Goal: Task Accomplishment & Management: Manage account settings

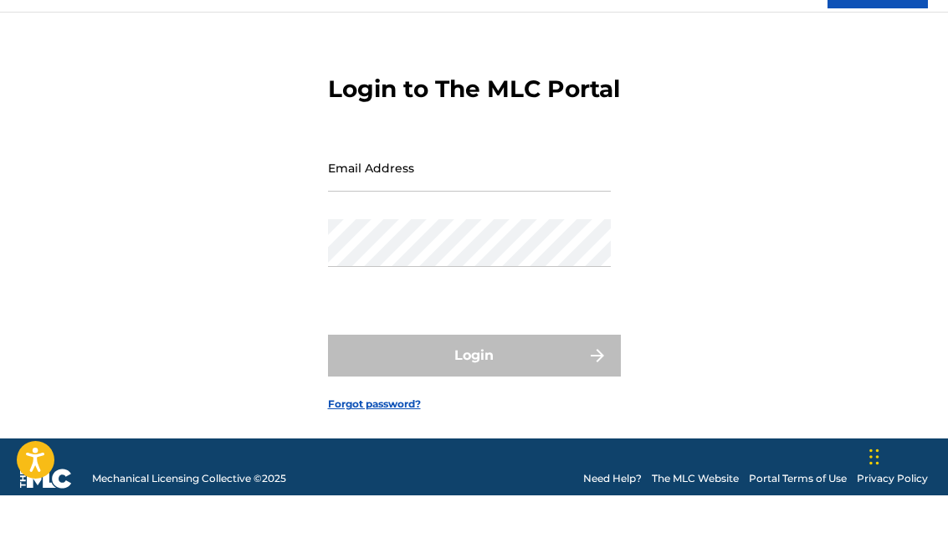
scroll to position [33, 0]
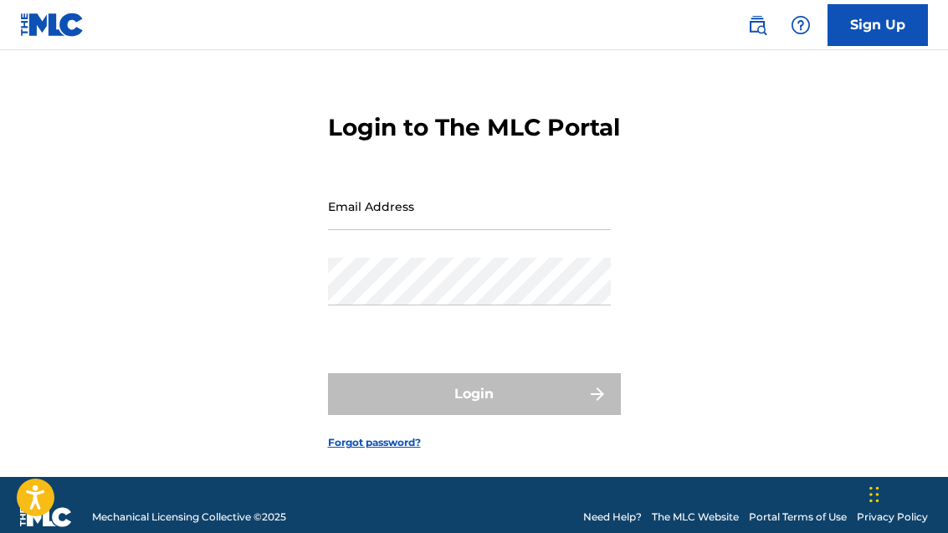
click at [359, 230] on input "Email Address" at bounding box center [469, 206] width 283 height 48
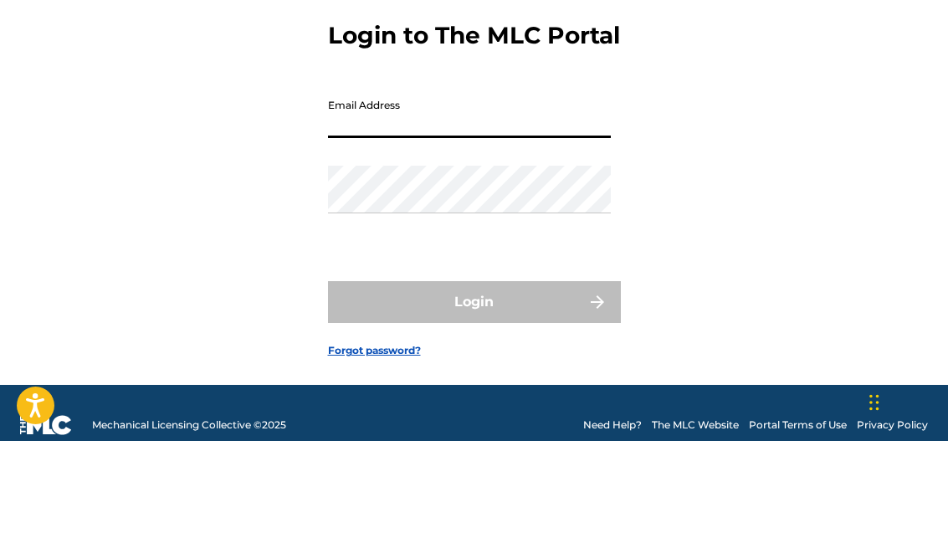
type input "[PERSON_NAME][EMAIL_ADDRESS][DOMAIN_NAME]"
click at [473, 373] on button "Login" at bounding box center [474, 394] width 293 height 42
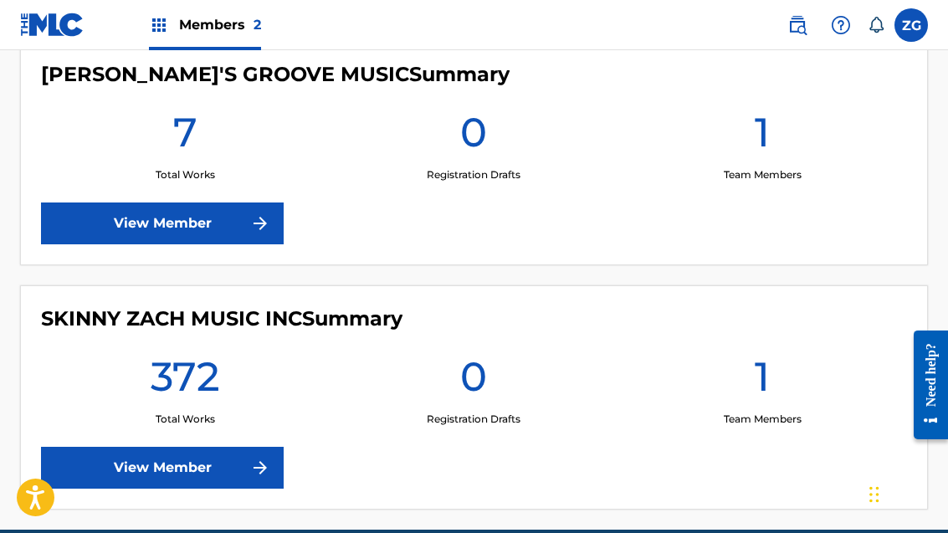
scroll to position [514, 0]
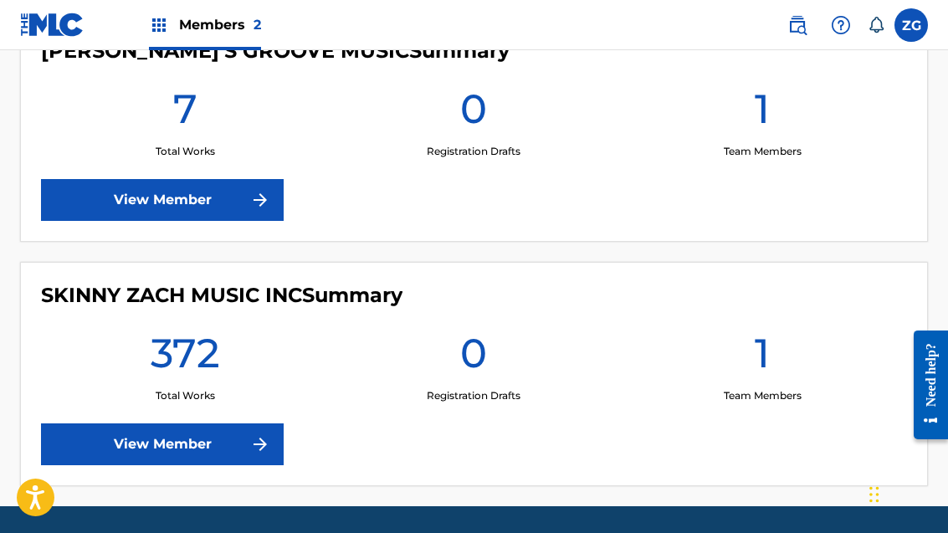
click at [269, 447] on img at bounding box center [260, 444] width 20 height 20
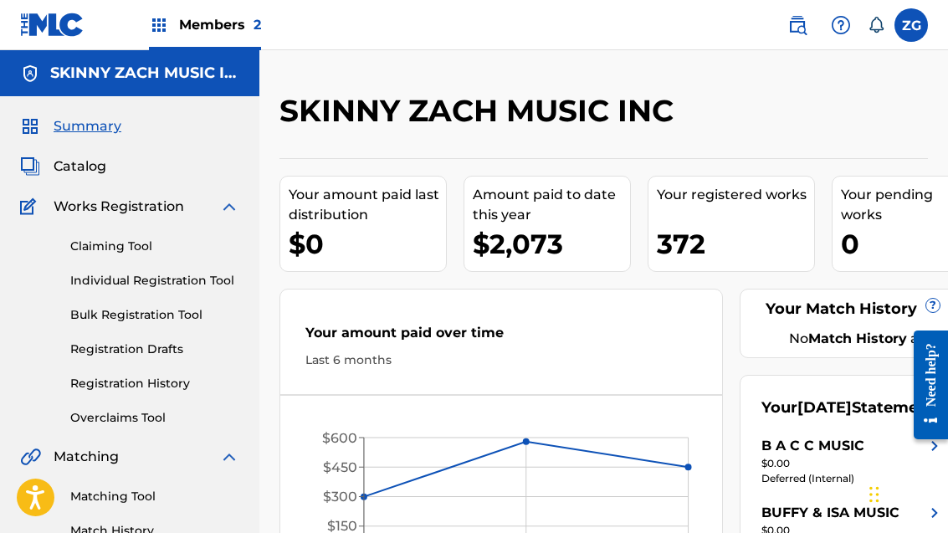
click at [151, 69] on h5 "SKINNY ZACH MUSIC INC" at bounding box center [144, 73] width 189 height 19
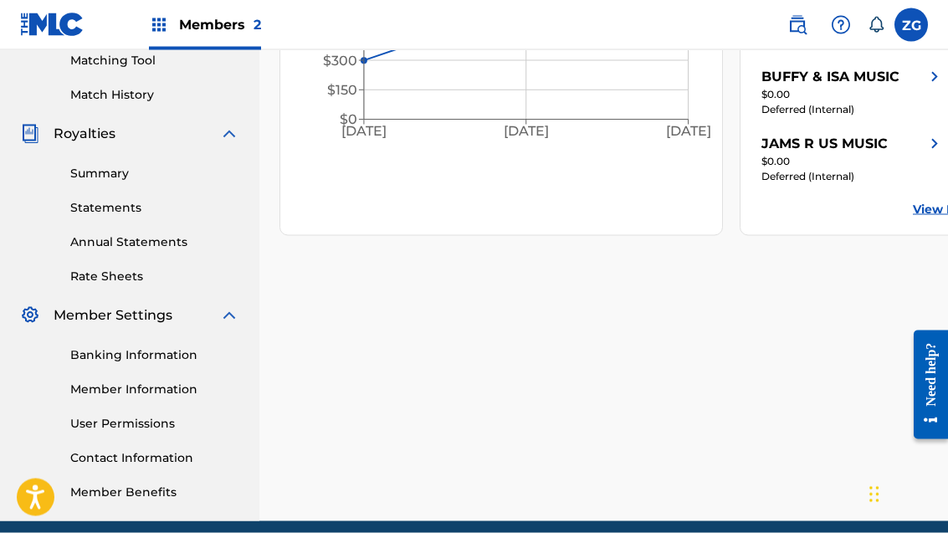
scroll to position [451, 0]
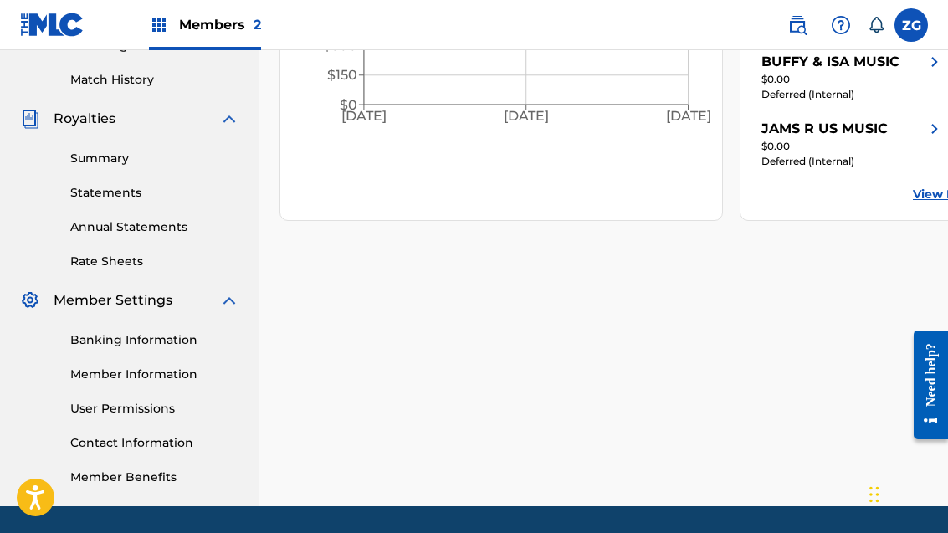
click at [171, 341] on link "Banking Information" at bounding box center [154, 340] width 169 height 18
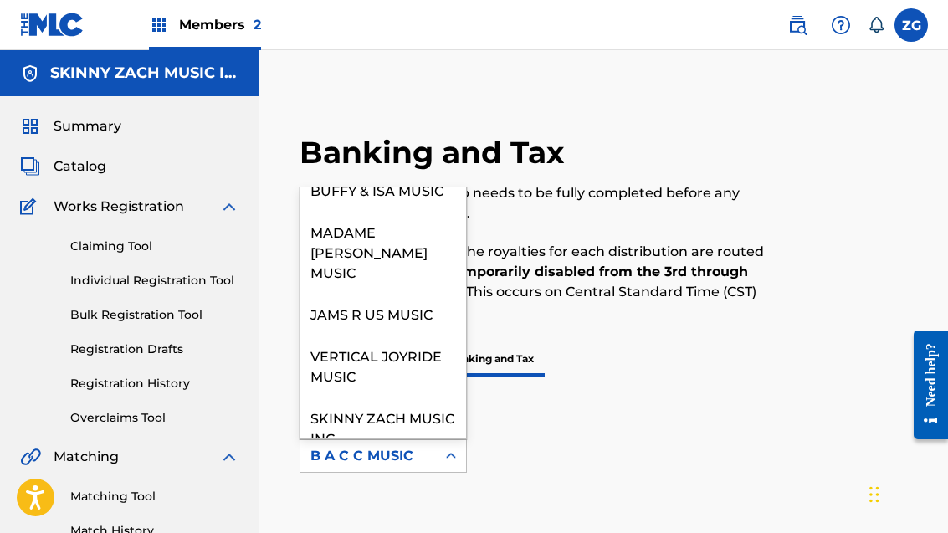
scroll to position [122, 0]
click at [371, 406] on div "SKINNY ZACH MUSIC INC" at bounding box center [383, 427] width 166 height 62
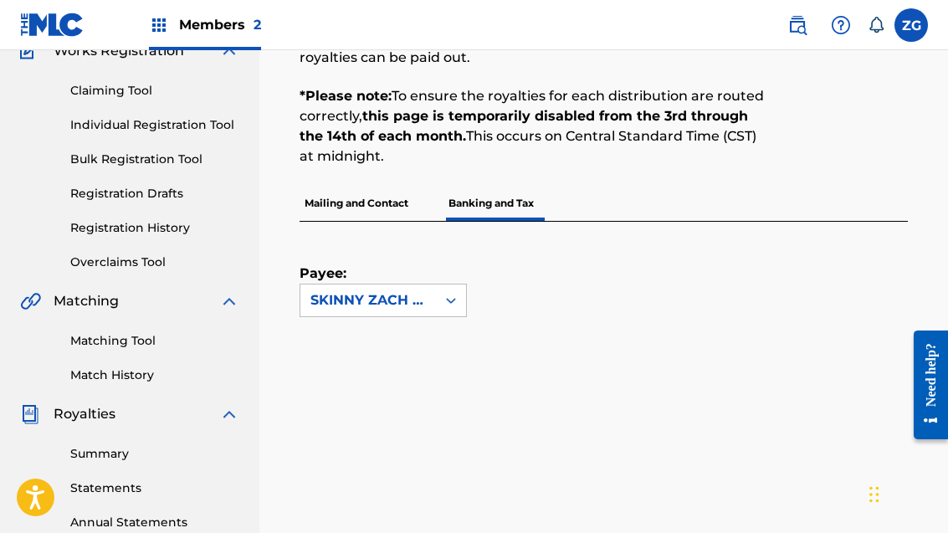
scroll to position [0, 0]
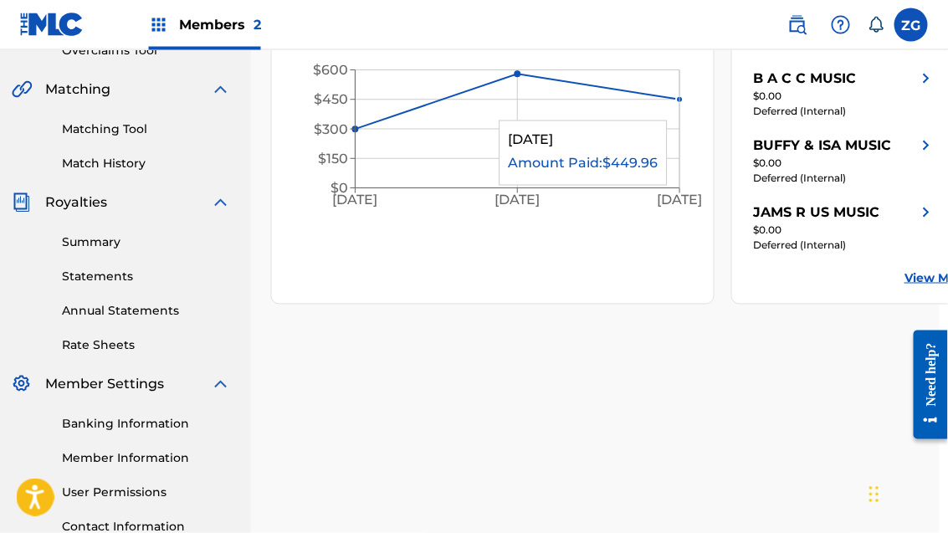
scroll to position [451, 8]
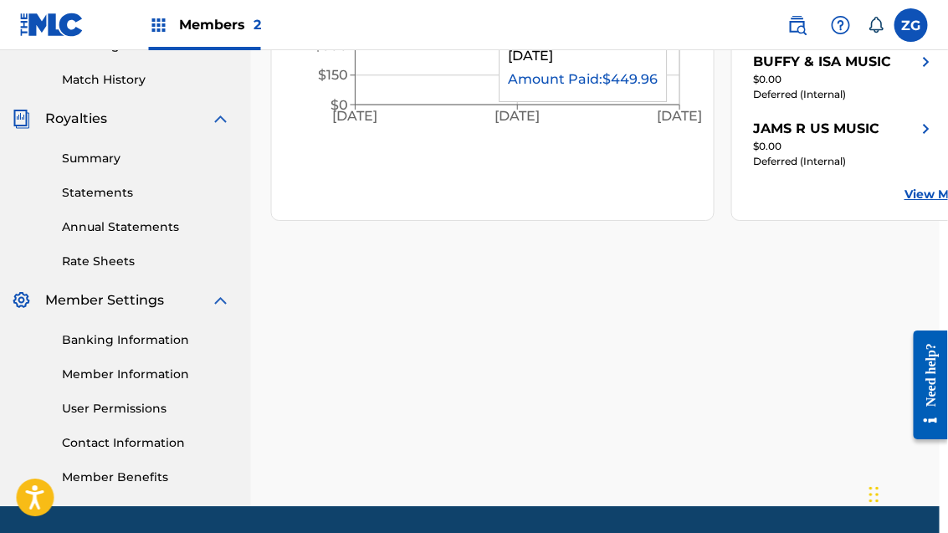
click at [166, 340] on link "Banking Information" at bounding box center [146, 340] width 169 height 18
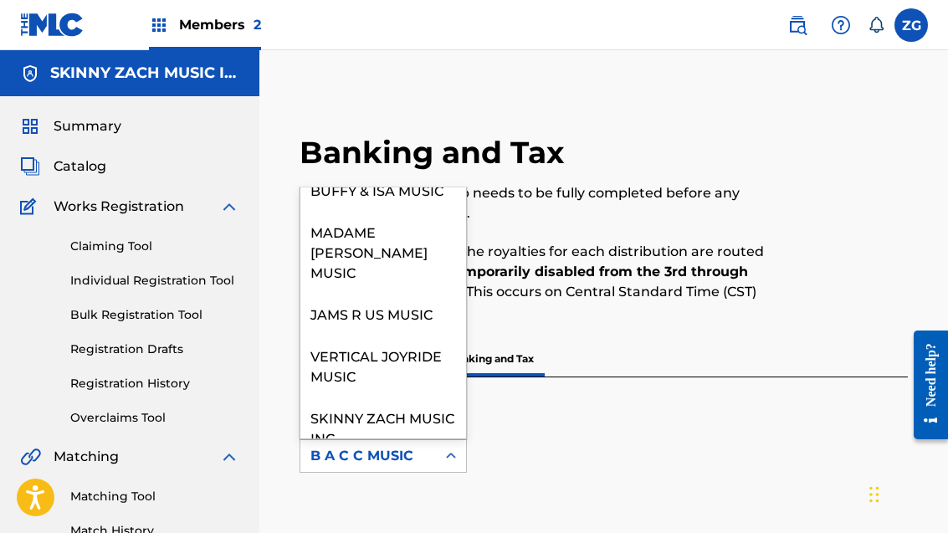
scroll to position [122, 0]
click at [388, 407] on div "SKINNY ZACH MUSIC INC" at bounding box center [383, 427] width 166 height 62
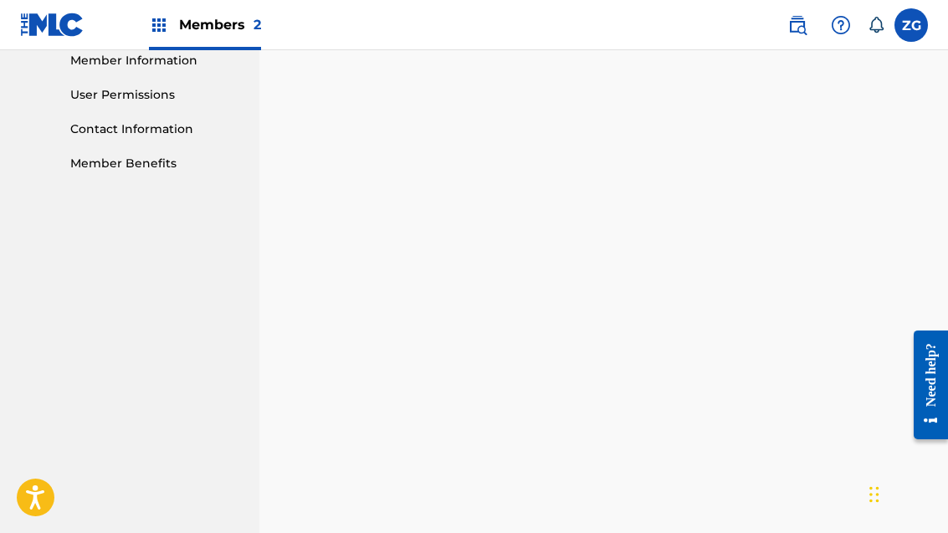
scroll to position [764, 0]
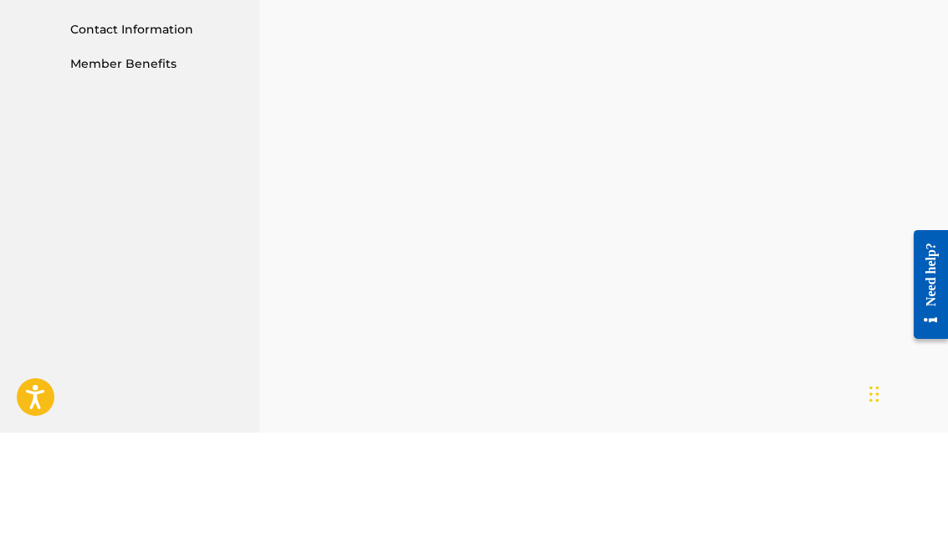
click at [901, 125] on div "Payee: SKINNY ZACH MUSIC INC" at bounding box center [603, 218] width 608 height 1209
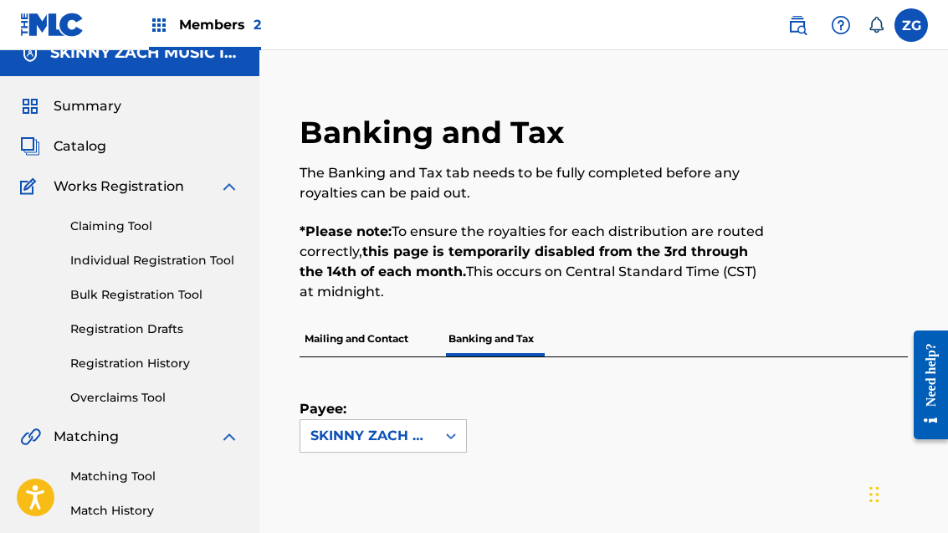
scroll to position [0, 0]
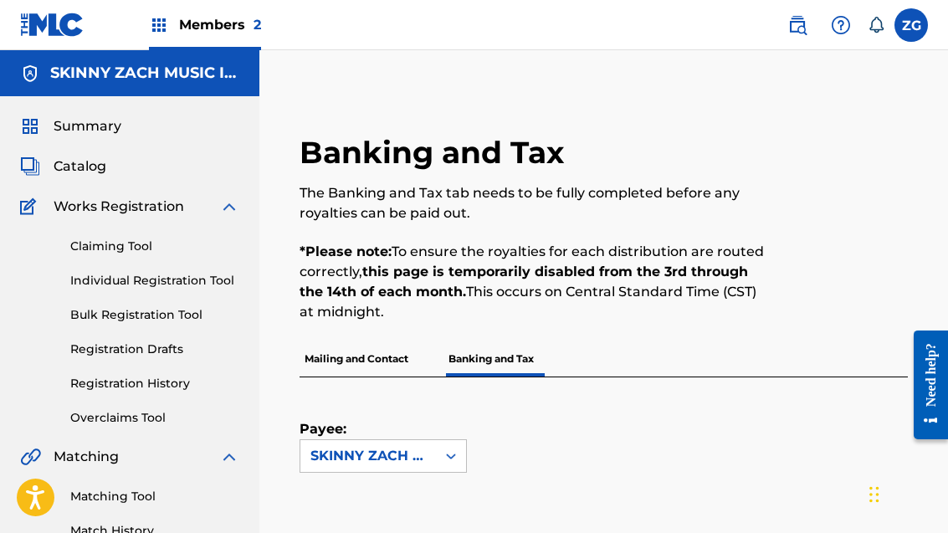
click at [374, 366] on p "Mailing and Contact" at bounding box center [356, 358] width 114 height 35
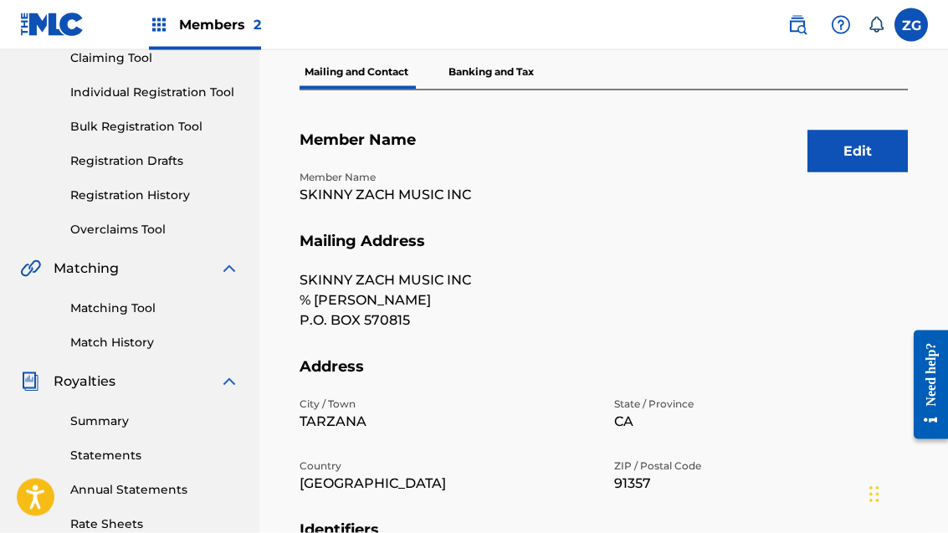
scroll to position [176, 0]
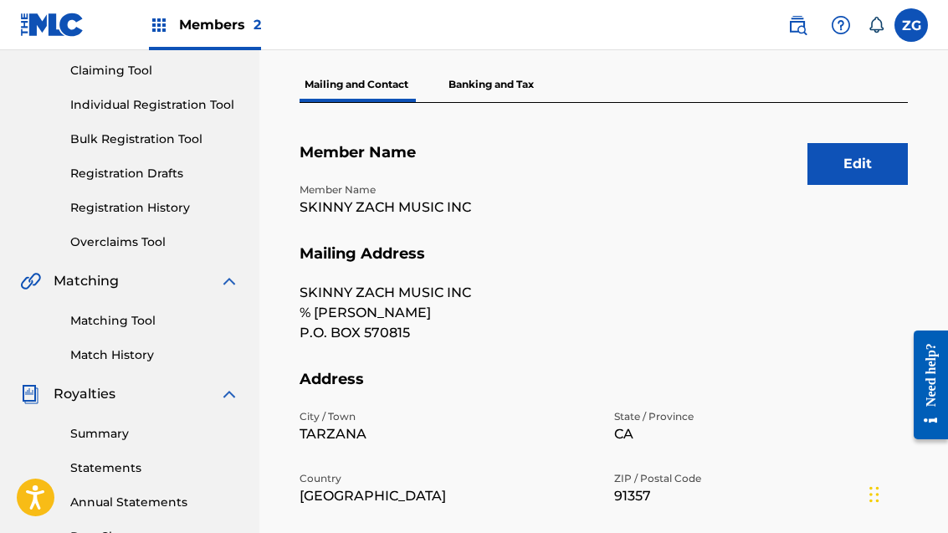
click at [848, 163] on button "Edit" at bounding box center [857, 164] width 100 height 42
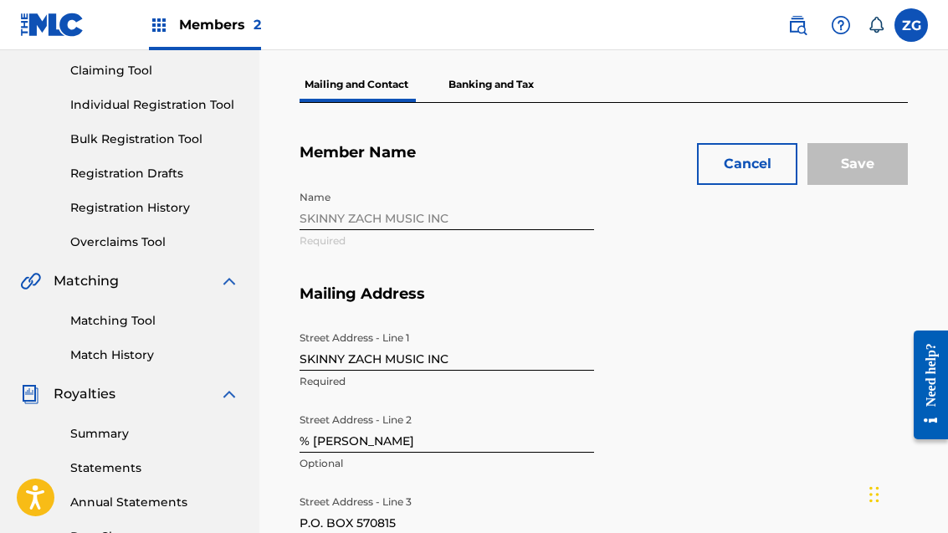
click at [359, 215] on div "Name SKINNY ZACH MUSIC INC Required" at bounding box center [603, 233] width 608 height 102
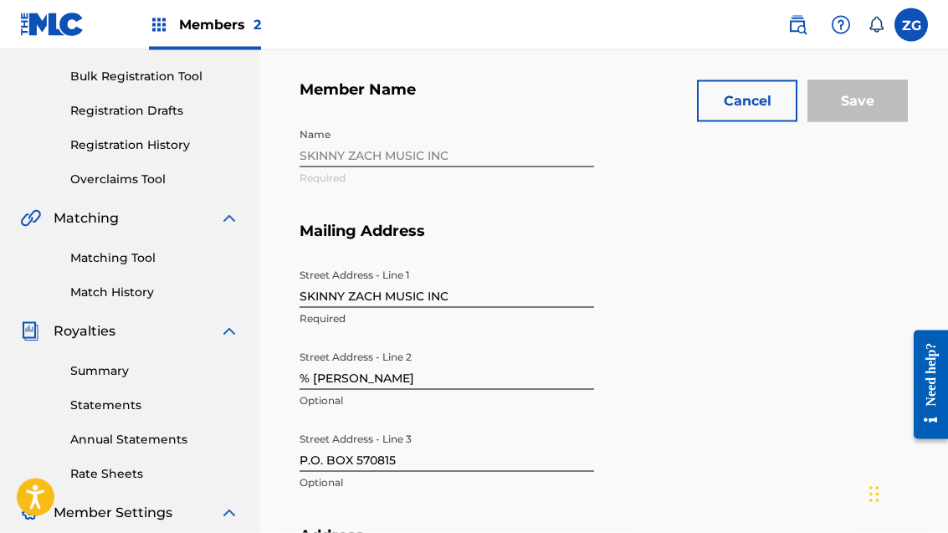
scroll to position [233, 0]
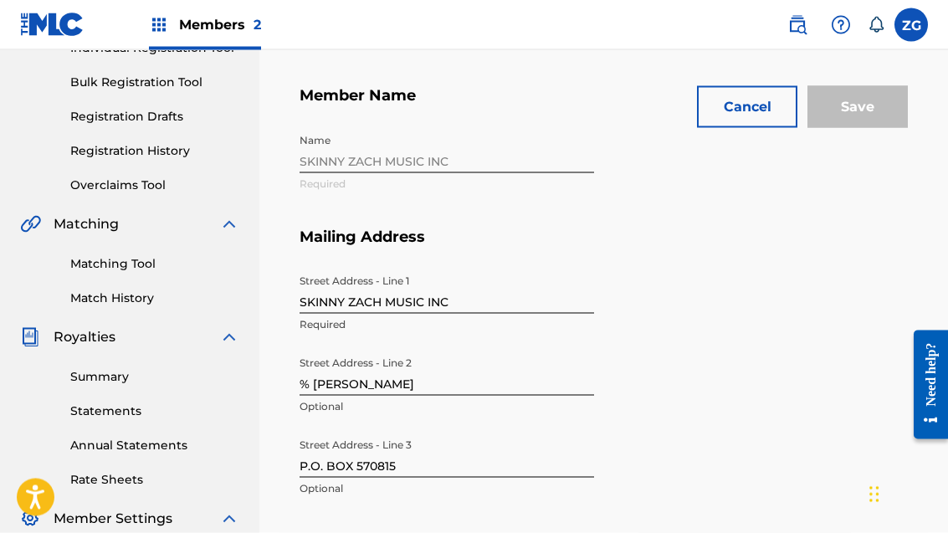
click at [758, 100] on button "Cancel" at bounding box center [747, 107] width 100 height 42
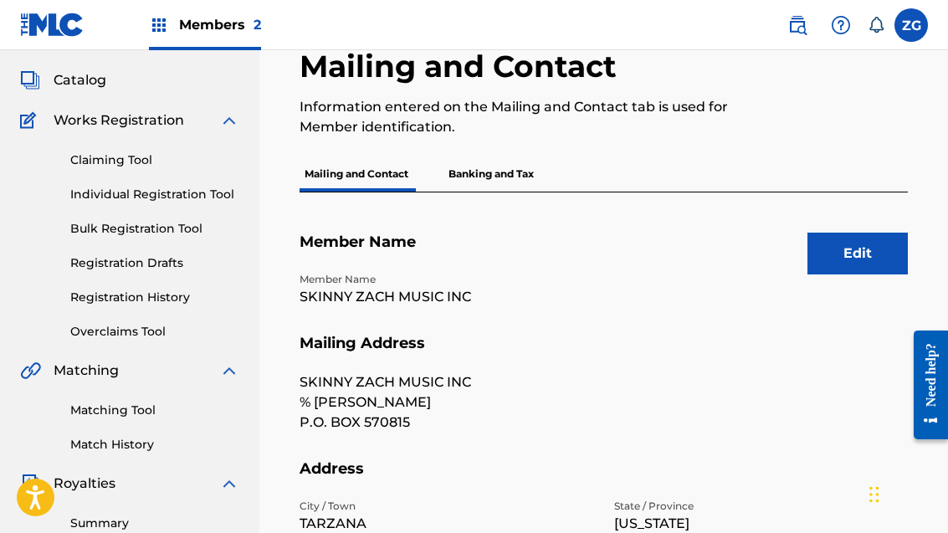
scroll to position [0, 0]
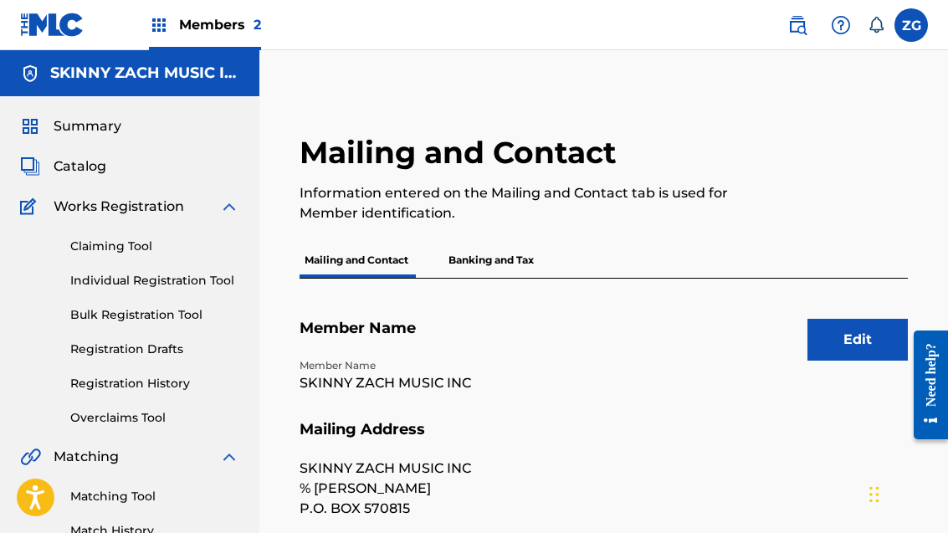
click at [161, 71] on h5 "SKINNY ZACH MUSIC INC" at bounding box center [144, 73] width 189 height 19
click at [181, 74] on h5 "SKINNY ZACH MUSIC INC" at bounding box center [144, 73] width 189 height 19
click at [509, 266] on p "Banking and Tax" at bounding box center [490, 260] width 95 height 35
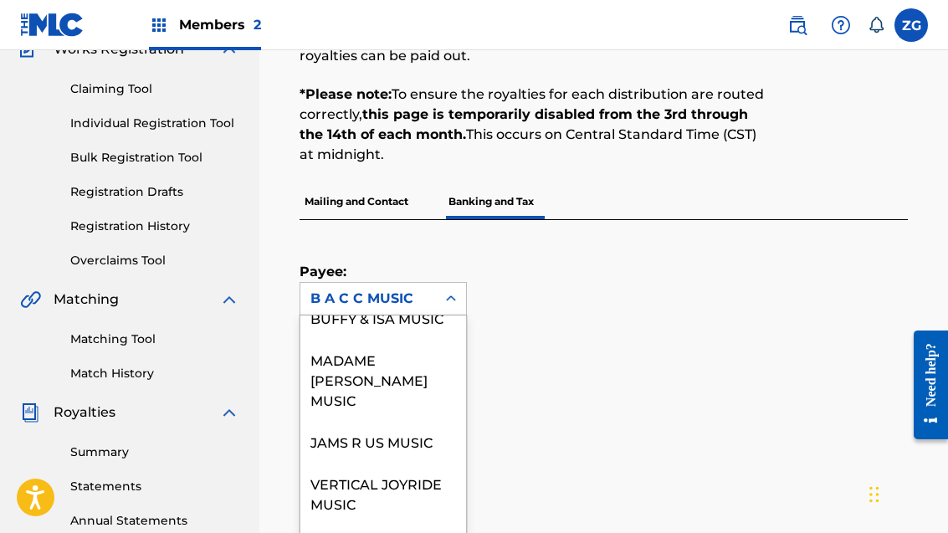
scroll to position [122, 0]
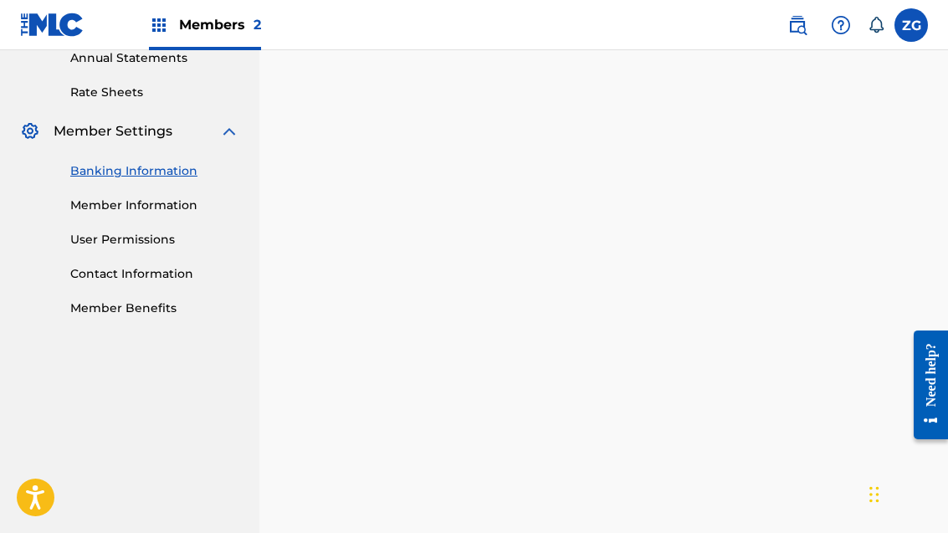
scroll to position [619, 0]
click at [166, 205] on link "Member Information" at bounding box center [154, 206] width 169 height 18
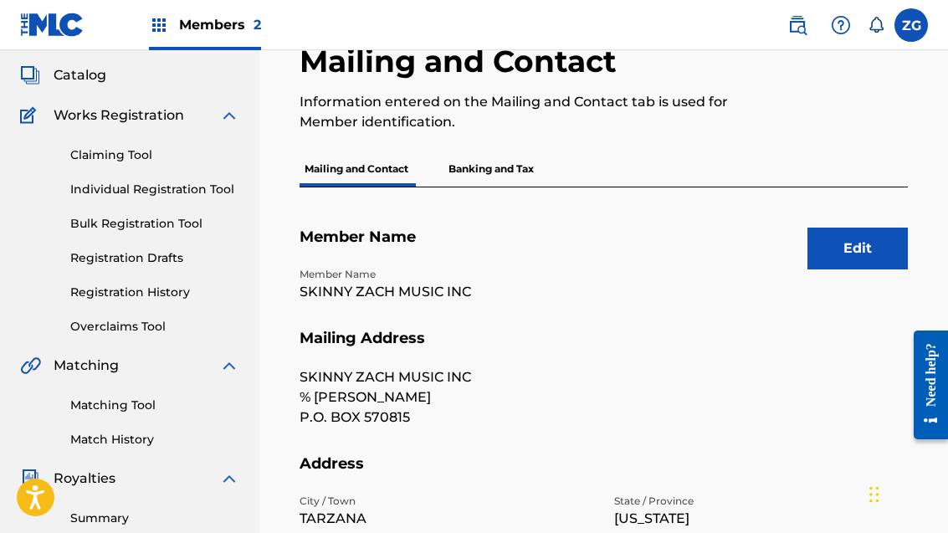
scroll to position [92, 0]
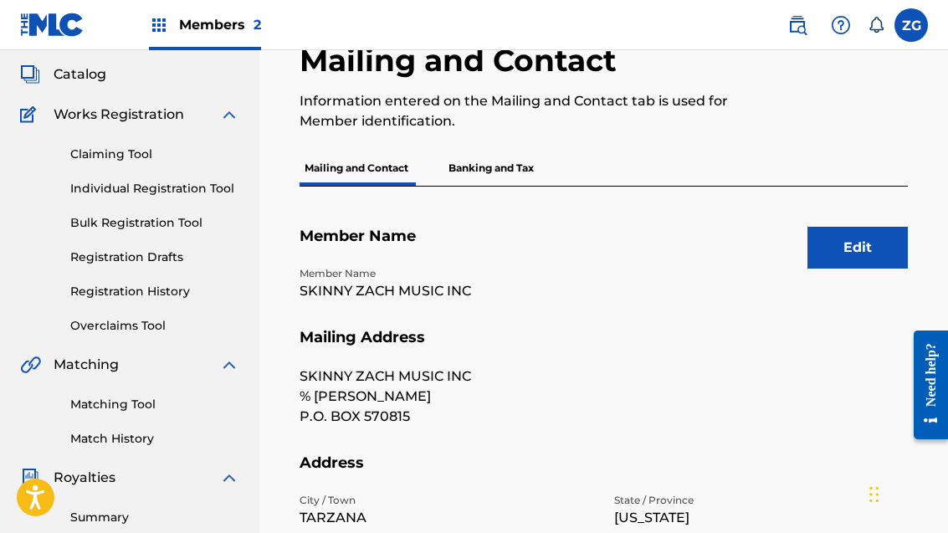
click at [869, 249] on button "Edit" at bounding box center [857, 248] width 100 height 42
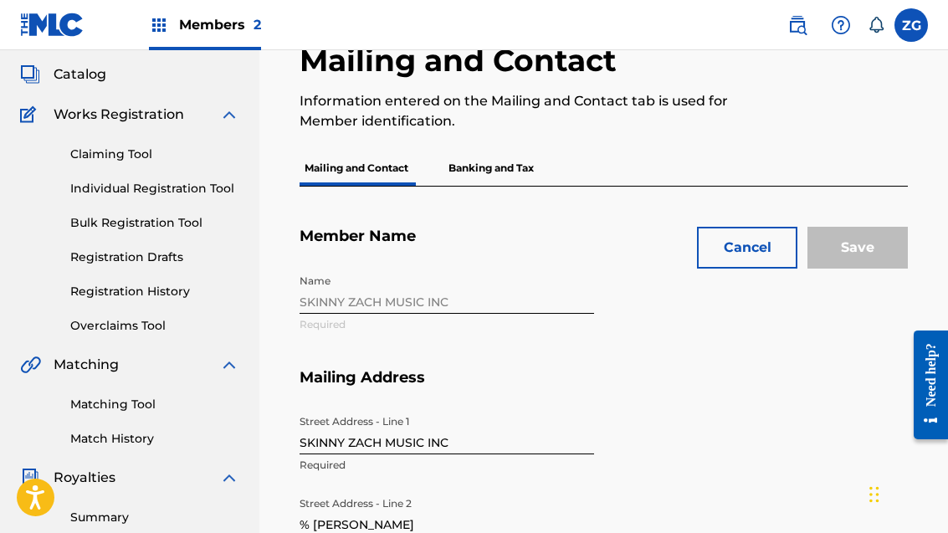
click at [318, 302] on div "Name SKINNY ZACH MUSIC INC Required" at bounding box center [603, 317] width 608 height 102
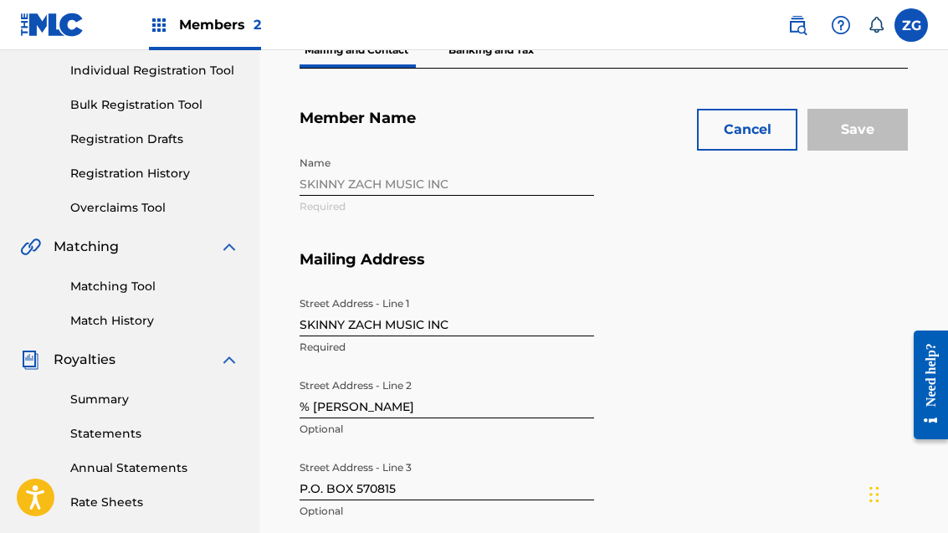
scroll to position [209, 0]
click at [326, 191] on div "Name SKINNY ZACH MUSIC INC Required" at bounding box center [603, 200] width 608 height 102
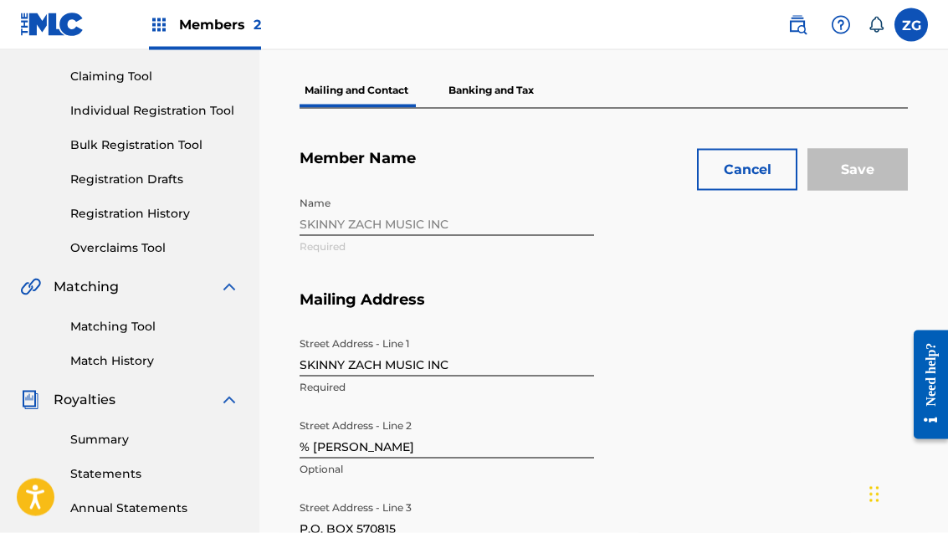
scroll to position [168, 0]
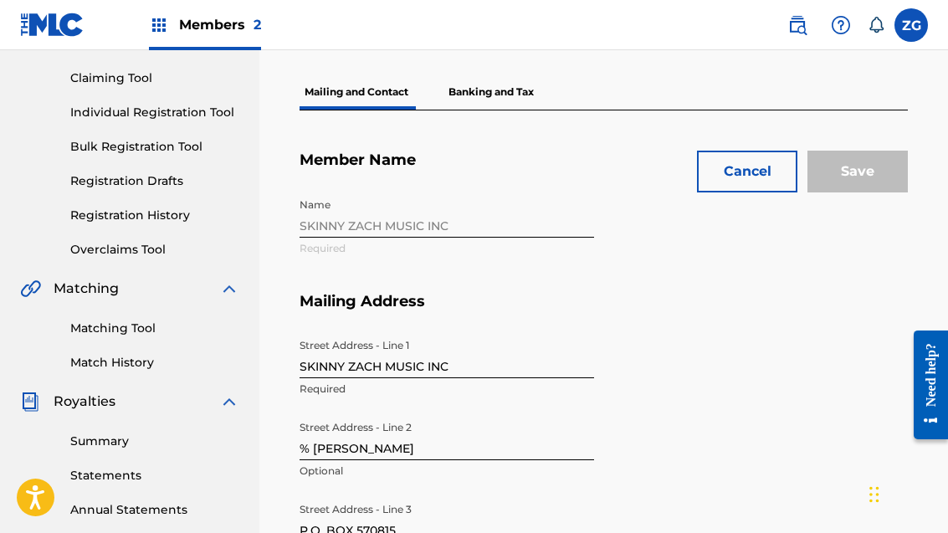
click at [452, 232] on div "Name SKINNY ZACH MUSIC INC Required" at bounding box center [603, 241] width 608 height 102
click at [752, 170] on button "Cancel" at bounding box center [747, 172] width 100 height 42
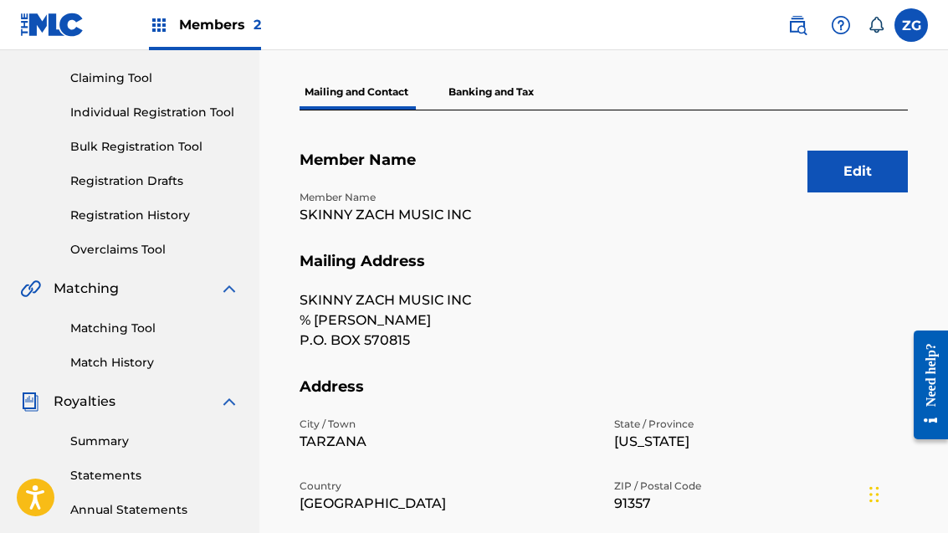
click at [458, 305] on p "SKINNY ZACH MUSIC INC" at bounding box center [446, 300] width 294 height 20
click at [468, 306] on p "SKINNY ZACH MUSIC INC" at bounding box center [446, 300] width 294 height 20
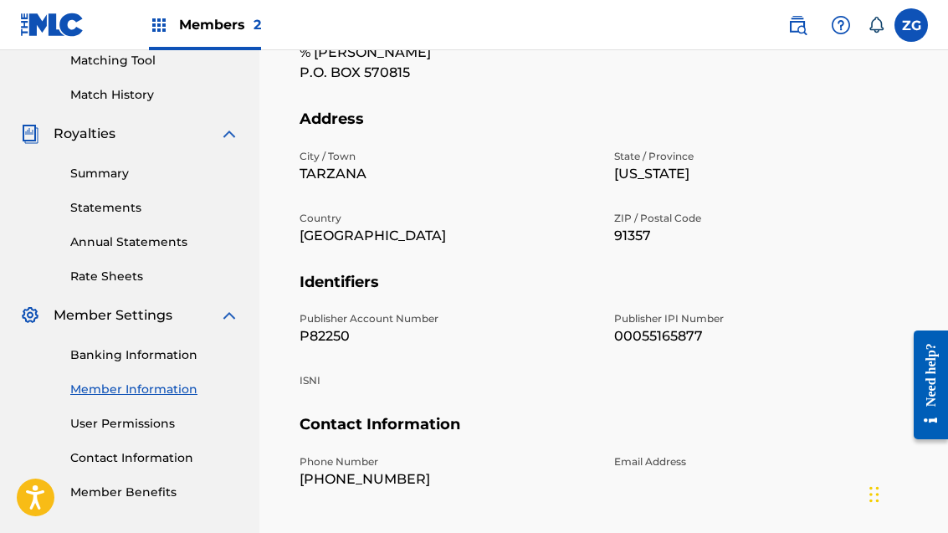
scroll to position [483, 0]
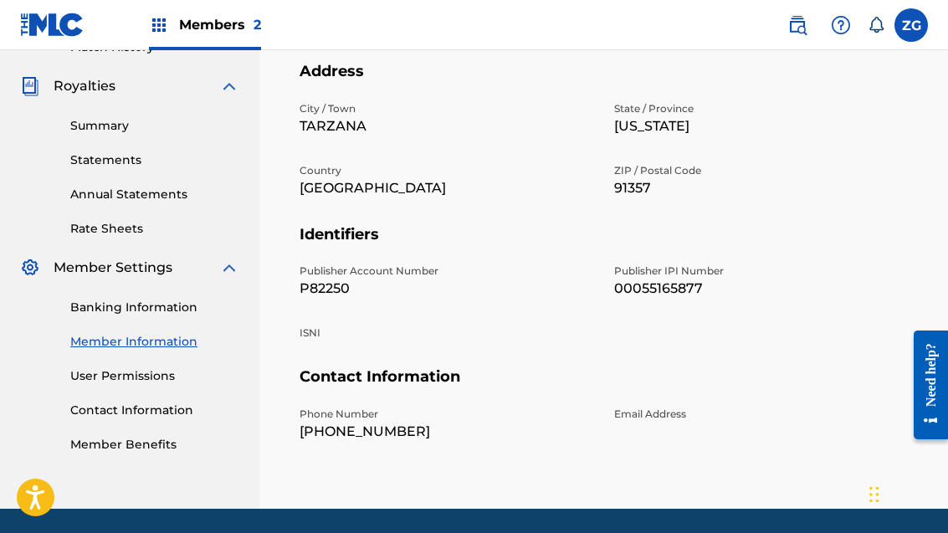
click at [177, 308] on link "Banking Information" at bounding box center [154, 308] width 169 height 18
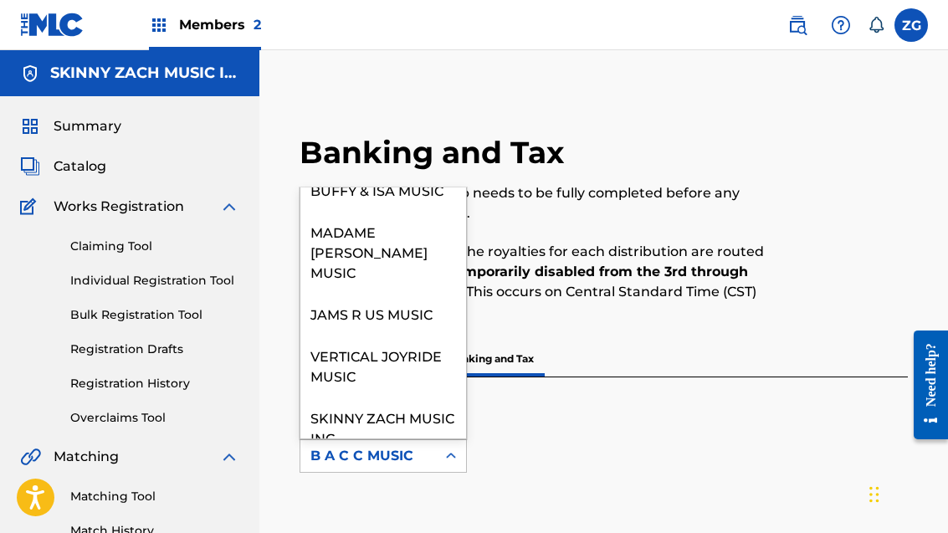
scroll to position [122, 0]
click at [396, 400] on div "SKINNY ZACH MUSIC INC" at bounding box center [383, 427] width 166 height 62
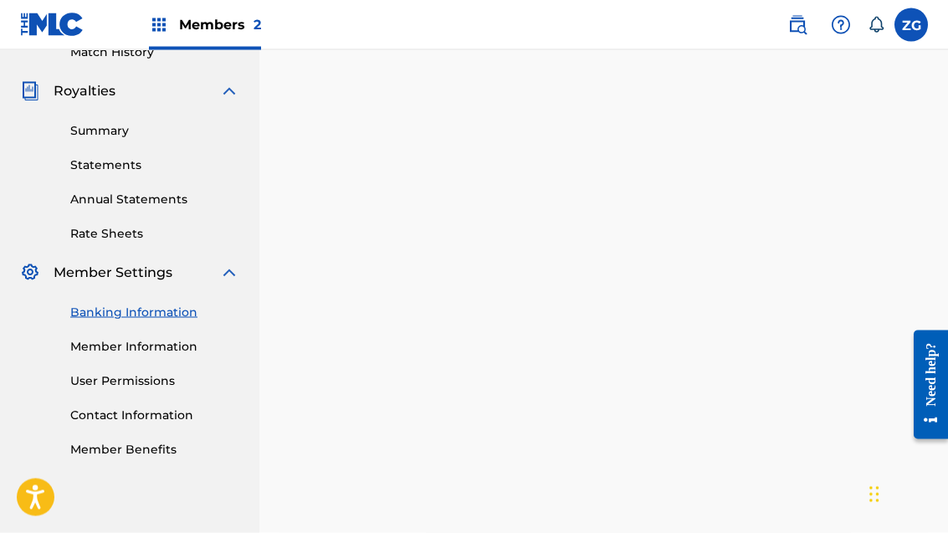
scroll to position [479, 0]
click at [168, 312] on link "Banking Information" at bounding box center [154, 312] width 169 height 18
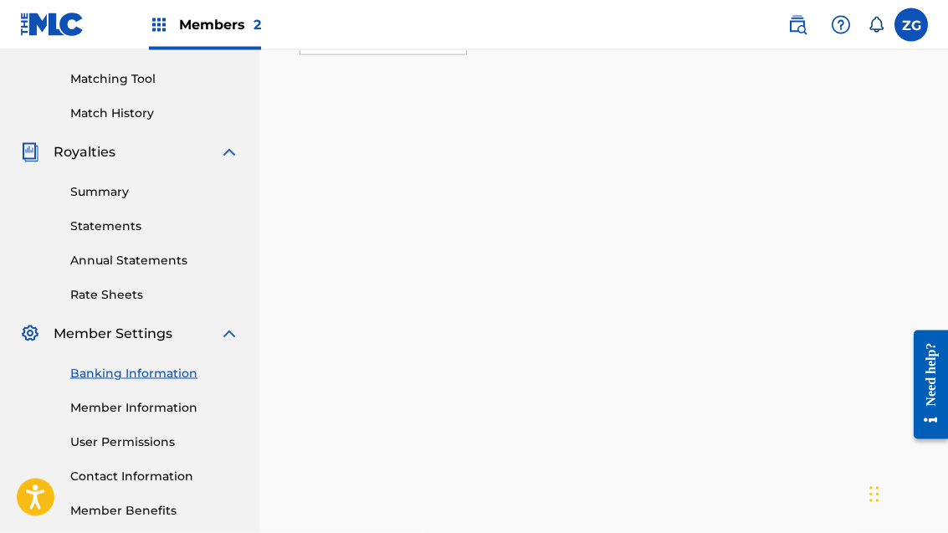
scroll to position [441, 0]
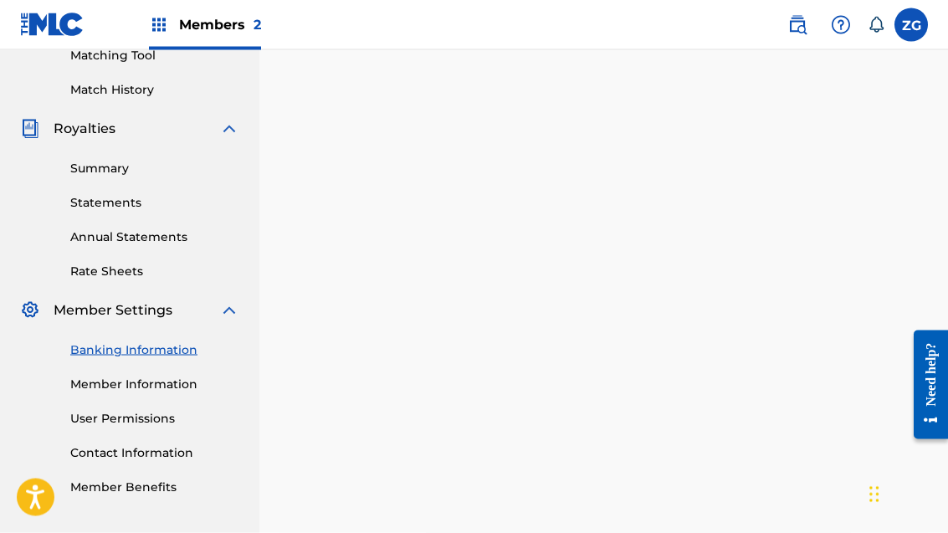
click at [185, 386] on link "Member Information" at bounding box center [154, 385] width 169 height 18
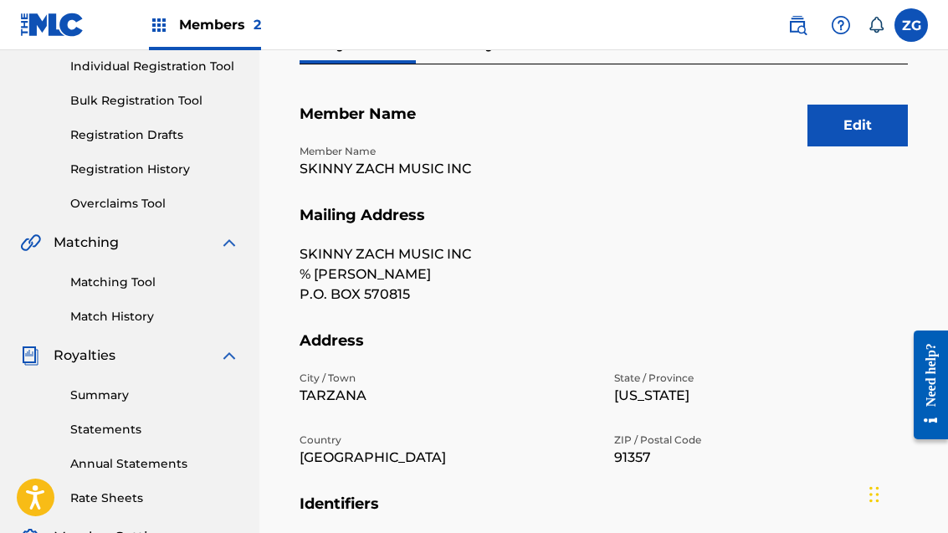
scroll to position [213, 0]
click at [865, 130] on button "Edit" at bounding box center [857, 126] width 100 height 42
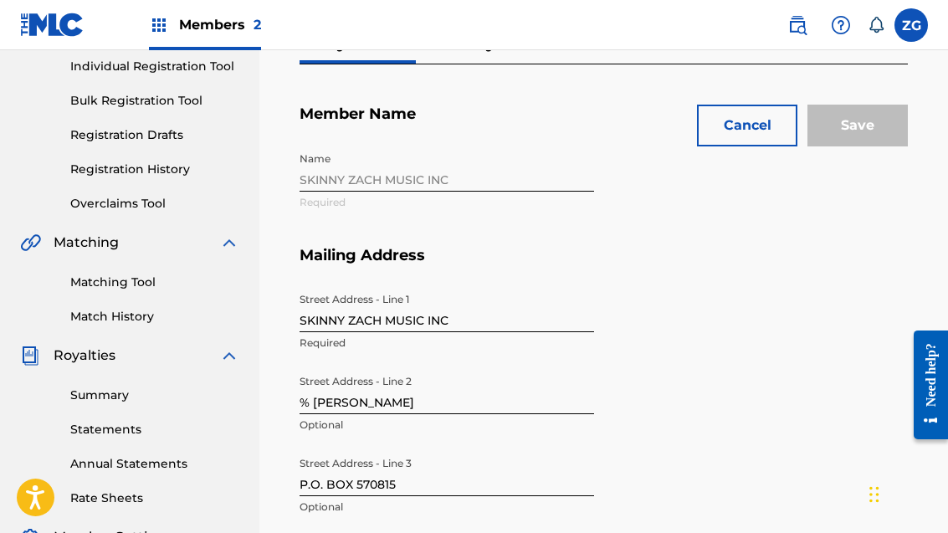
click at [347, 183] on div "Name SKINNY ZACH MUSIC INC Required" at bounding box center [603, 195] width 608 height 102
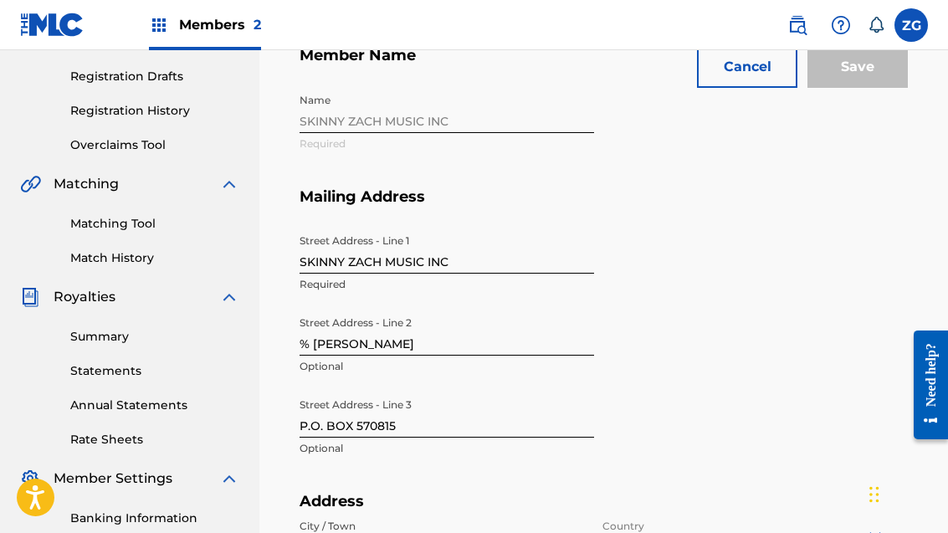
scroll to position [210, 0]
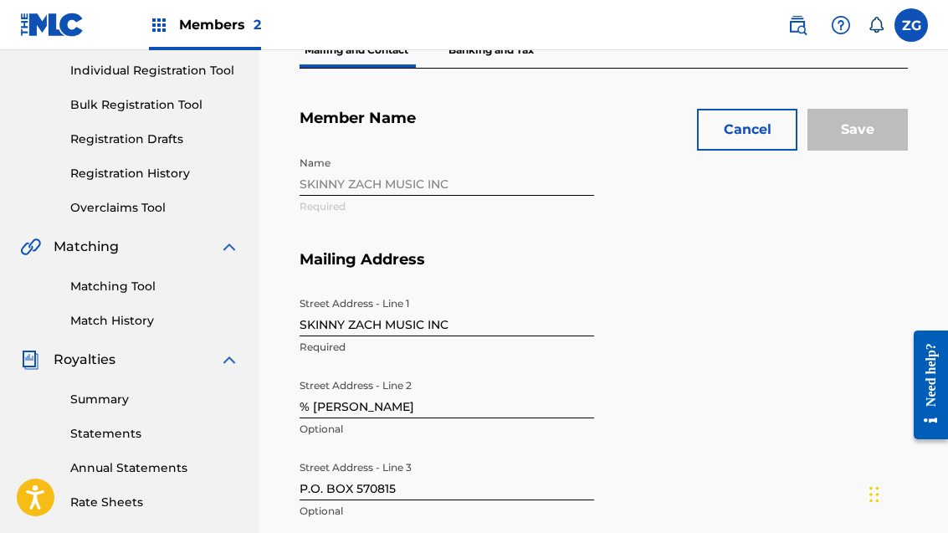
click at [391, 191] on div "Name SKINNY ZACH MUSIC INC Required" at bounding box center [603, 199] width 608 height 102
click at [364, 187] on div "Name SKINNY ZACH MUSIC INC Required" at bounding box center [603, 199] width 608 height 102
click at [350, 184] on div "Name SKINNY ZACH MUSIC INC Required" at bounding box center [603, 199] width 608 height 102
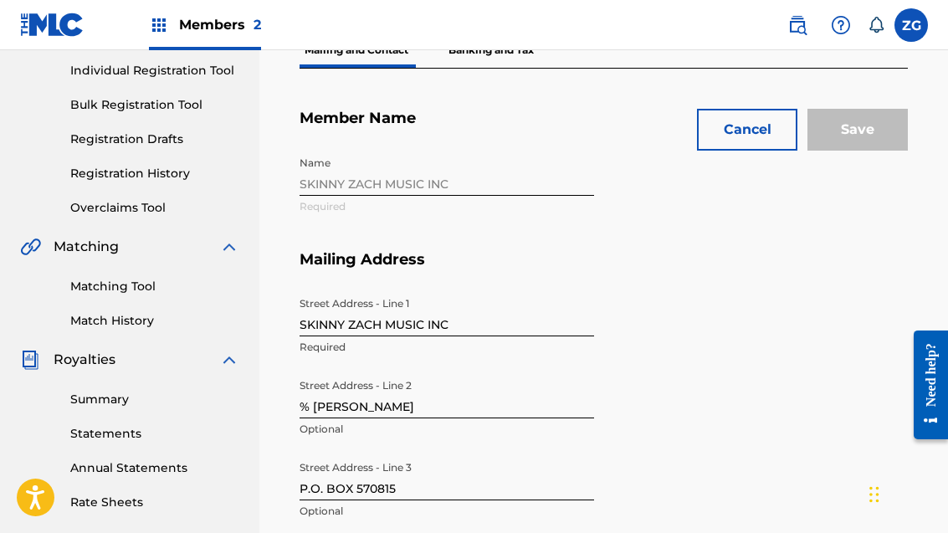
click at [350, 192] on div "Name SKINNY ZACH MUSIC INC Required" at bounding box center [603, 199] width 608 height 102
click at [454, 189] on div "Name SKINNY ZACH MUSIC INC Required" at bounding box center [603, 199] width 608 height 102
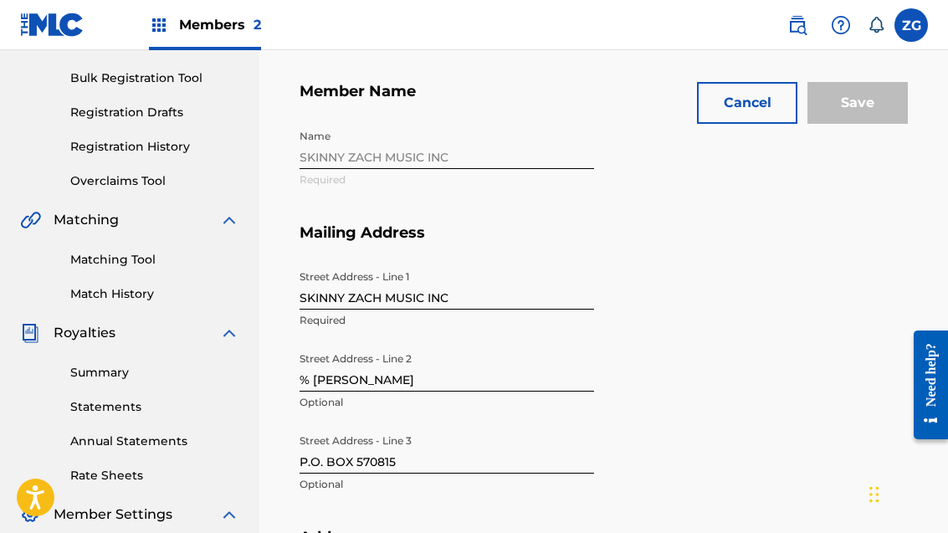
scroll to position [236, 0]
click at [465, 159] on div "Name SKINNY ZACH MUSIC INC Required" at bounding box center [603, 173] width 608 height 102
click at [465, 158] on div "Name SKINNY ZACH MUSIC INC Required" at bounding box center [603, 173] width 608 height 102
click at [482, 296] on input "SKINNY ZACH MUSIC INC" at bounding box center [446, 287] width 294 height 48
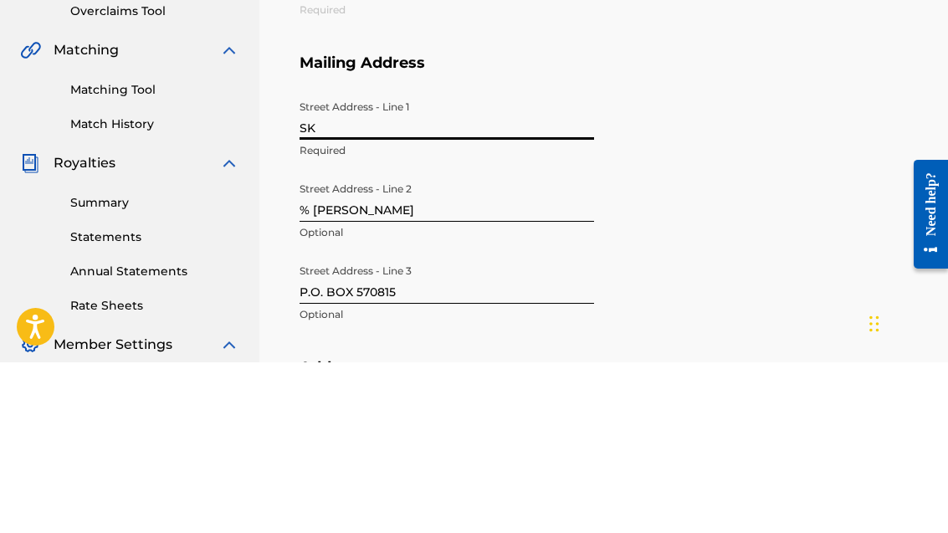
type input "S"
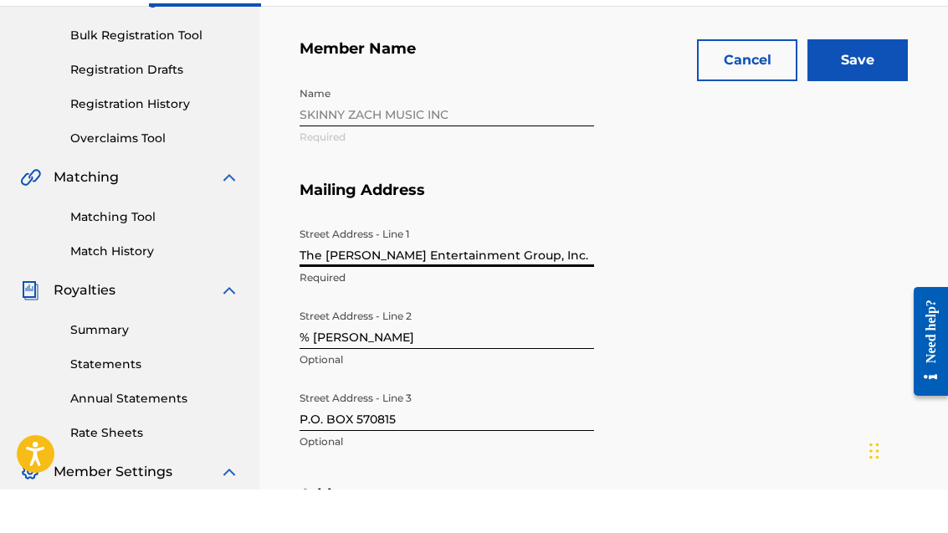
type input "The [PERSON_NAME] Entertainment Group, Inc."
click at [332, 122] on div "Name SKINNY ZACH MUSIC INC Required" at bounding box center [603, 173] width 608 height 102
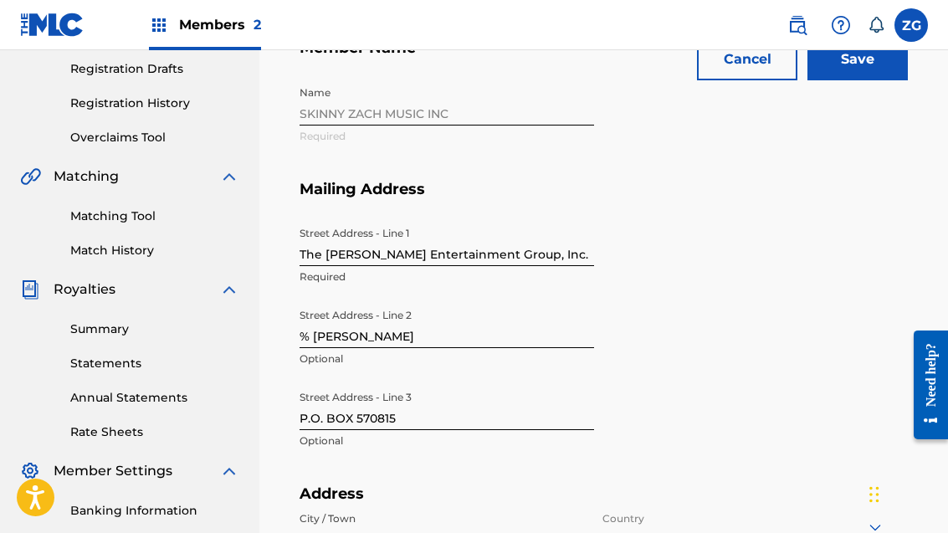
click at [374, 101] on div "Name SKINNY ZACH MUSIC INC Required" at bounding box center [603, 129] width 608 height 102
click at [435, 117] on div "Name SKINNY ZACH MUSIC INC Required" at bounding box center [603, 129] width 608 height 102
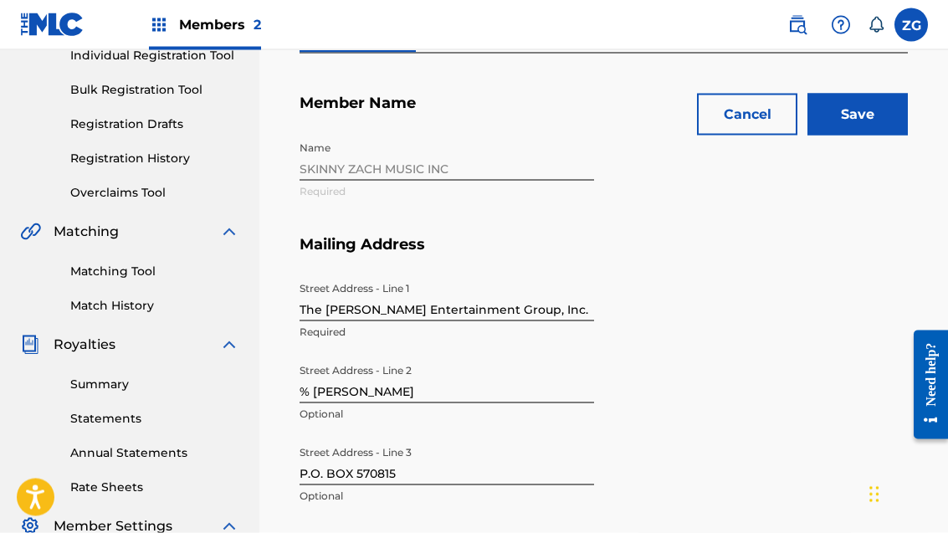
scroll to position [227, 0]
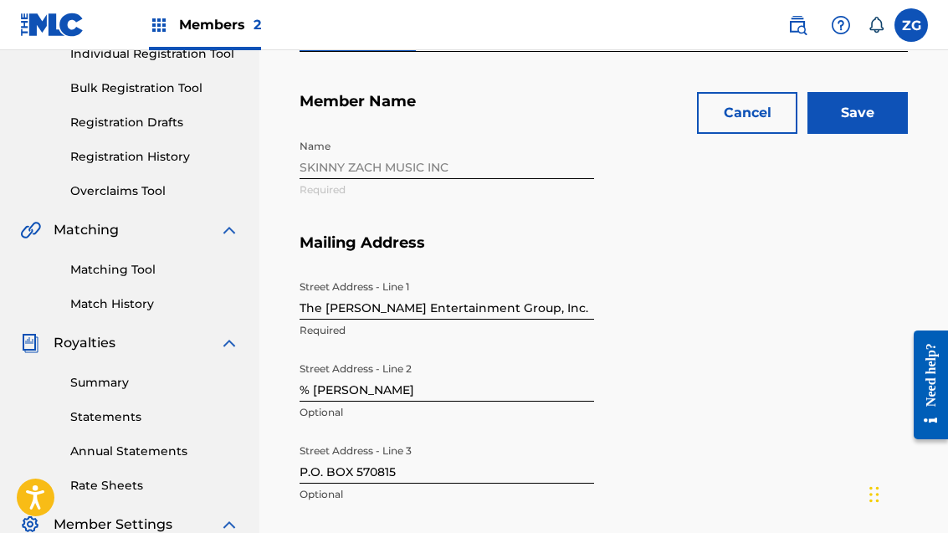
click at [428, 156] on div "Name SKINNY ZACH MUSIC INC Required" at bounding box center [603, 182] width 608 height 102
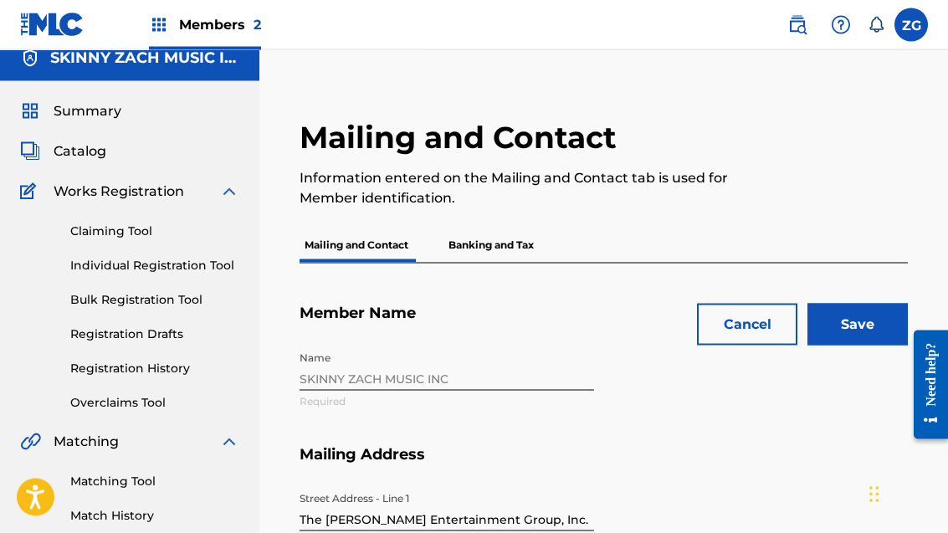
scroll to position [0, 0]
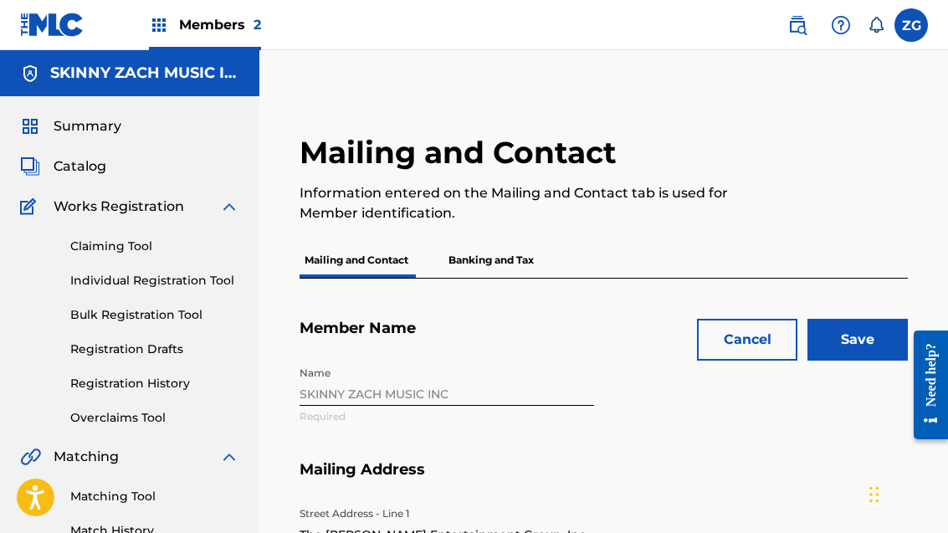
click at [869, 348] on input "Save" at bounding box center [857, 340] width 100 height 42
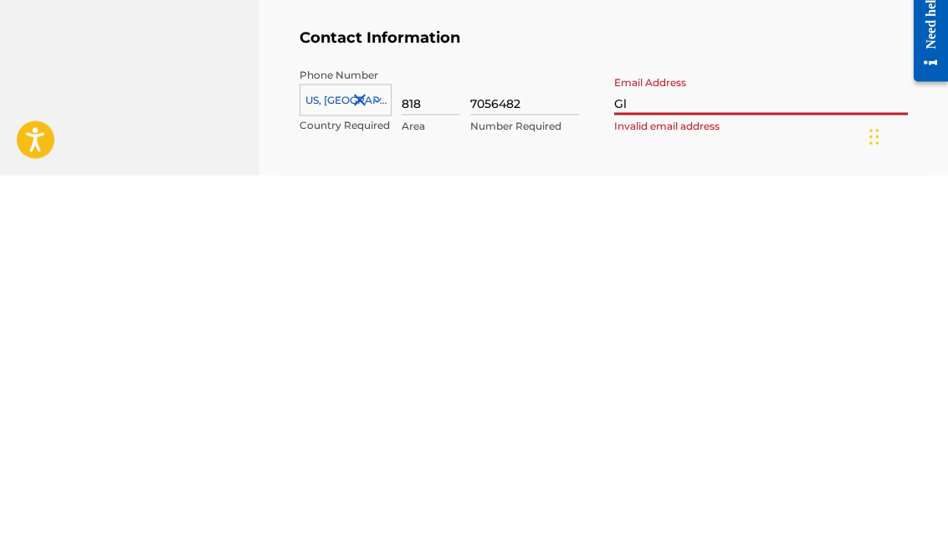
type input "Gli"
type input "[PERSON_NAME][EMAIL_ADDRESS][DOMAIN_NAME]"
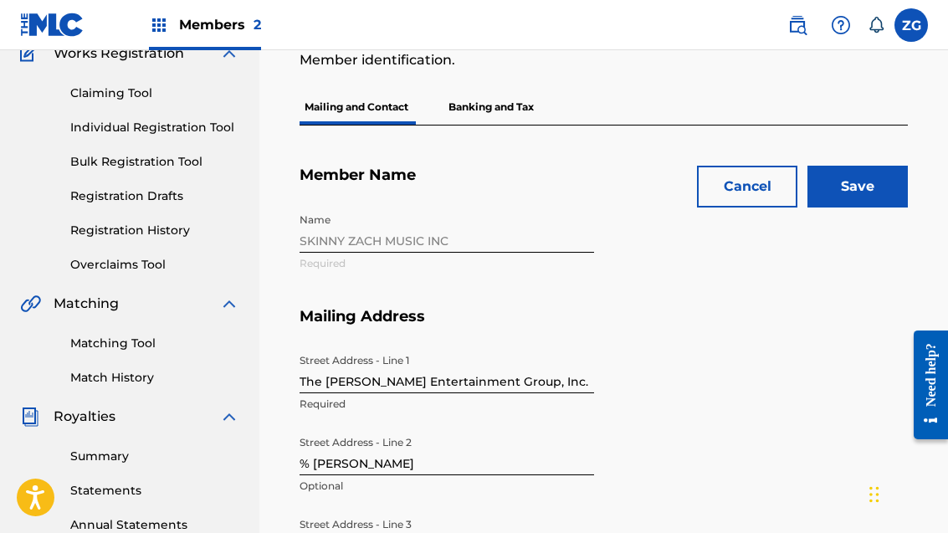
scroll to position [153, 0]
click at [872, 188] on input "Save" at bounding box center [857, 187] width 100 height 42
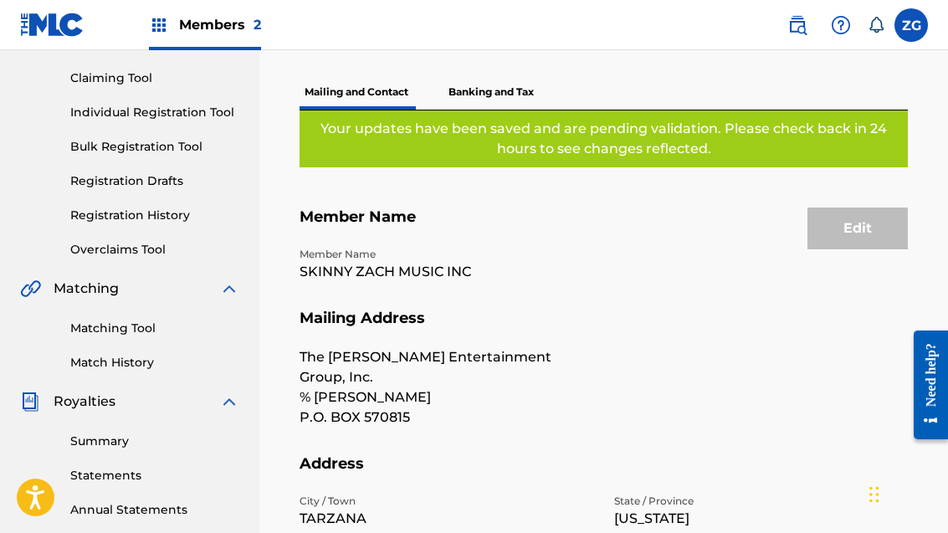
scroll to position [118, 0]
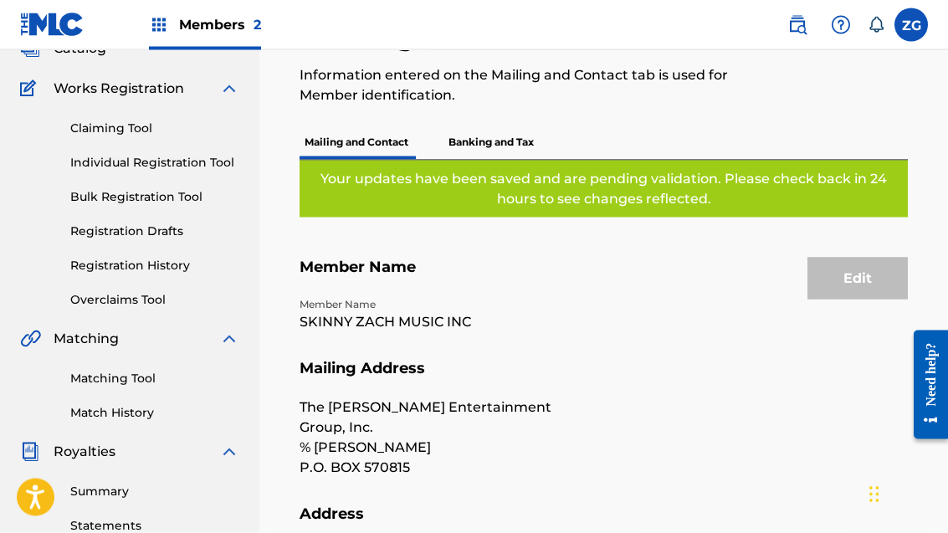
click at [498, 134] on p "Banking and Tax" at bounding box center [490, 142] width 95 height 35
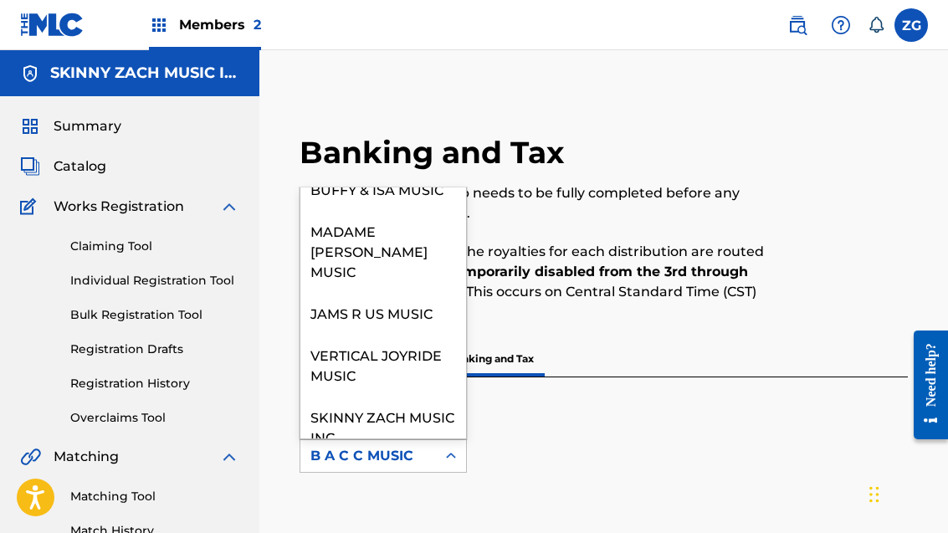
scroll to position [122, 0]
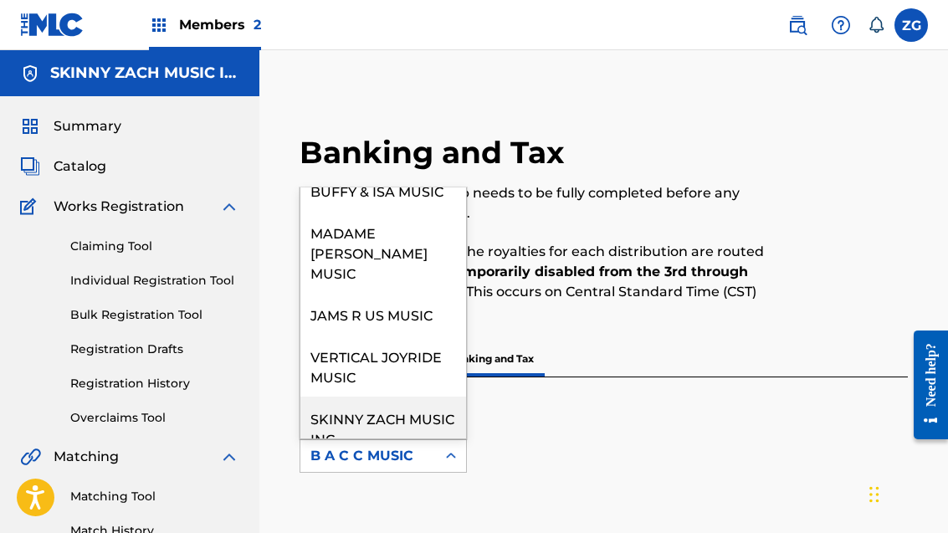
click at [393, 399] on div "SKINNY ZACH MUSIC INC" at bounding box center [383, 427] width 166 height 62
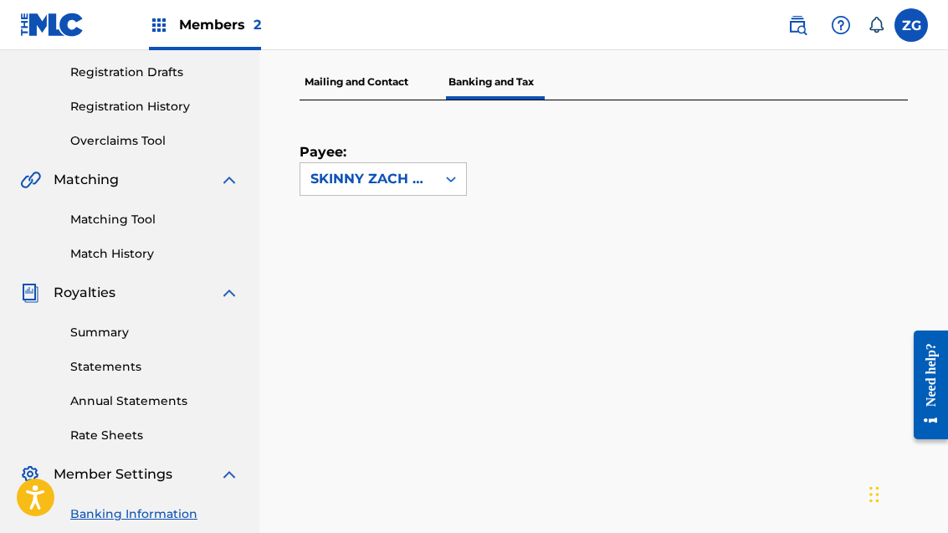
scroll to position [0, 0]
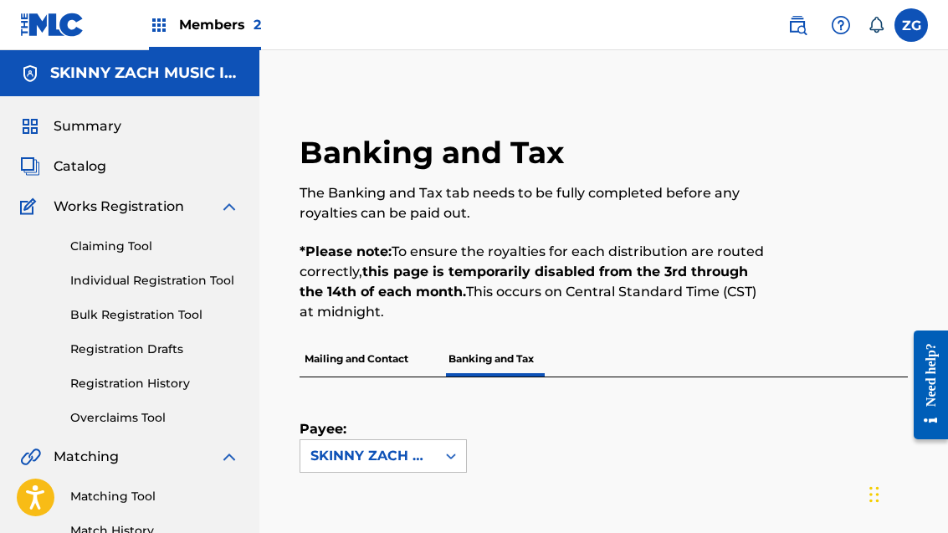
click at [377, 373] on p "Mailing and Contact" at bounding box center [356, 358] width 114 height 35
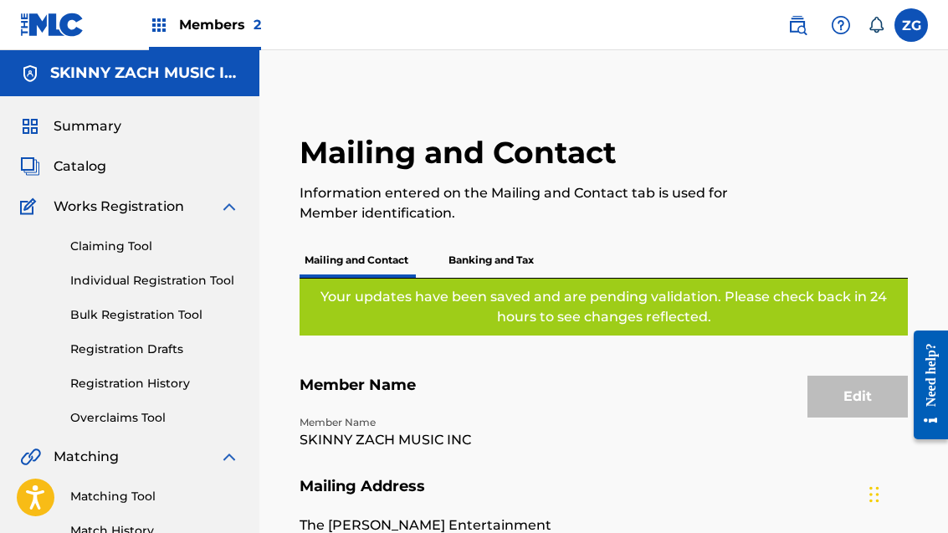
click at [507, 253] on p "Banking and Tax" at bounding box center [490, 260] width 95 height 35
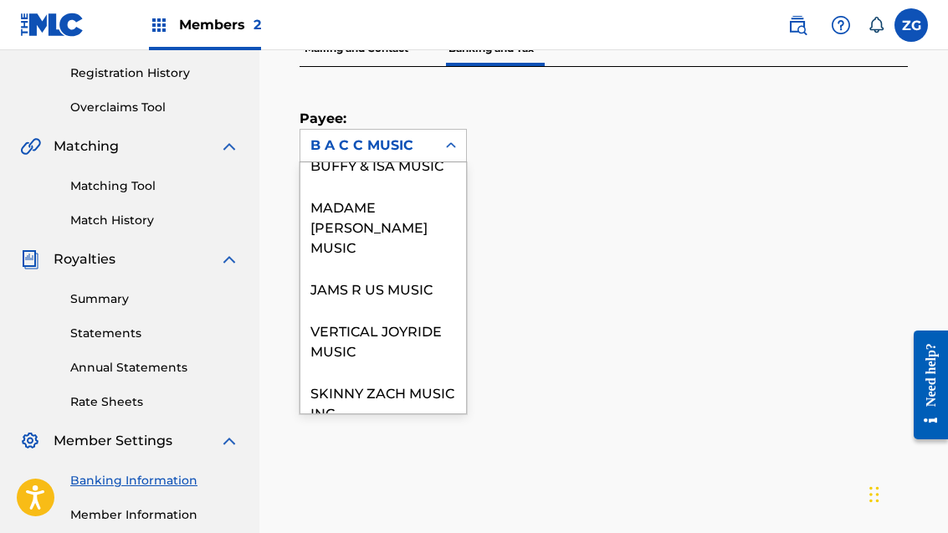
scroll to position [122, 0]
click at [387, 375] on div "SKINNY ZACH MUSIC INC" at bounding box center [383, 402] width 166 height 62
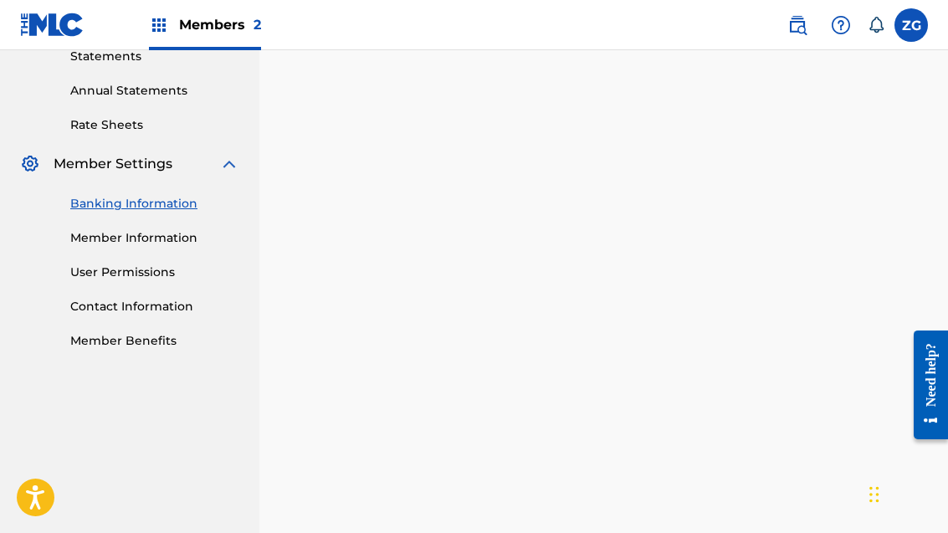
scroll to position [577, 0]
